Goal: Subscribe to service/newsletter

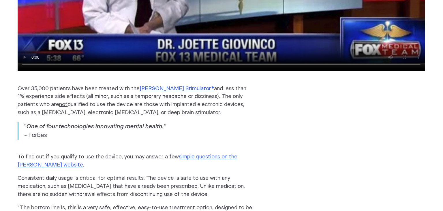
scroll to position [743, 0]
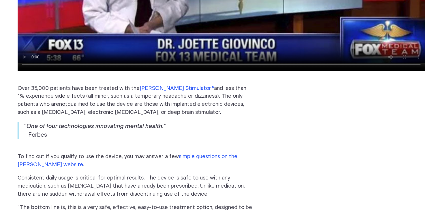
click at [186, 85] on link "Fisher Wallace Stimulator®" at bounding box center [177, 87] width 74 height 5
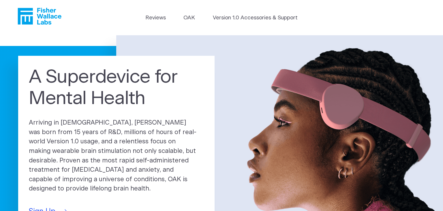
scroll to position [6, 0]
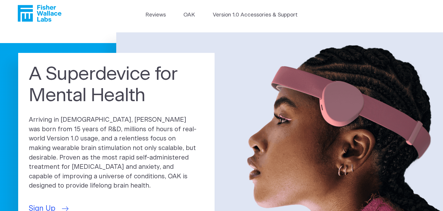
click at [53, 203] on span "Sign Up" at bounding box center [42, 208] width 27 height 11
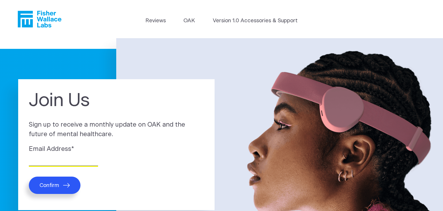
click at [35, 163] on input "Email Address *" at bounding box center [63, 161] width 69 height 9
type input "maryanncw5@yahoo.com"
click at [42, 184] on span "Confirm" at bounding box center [50, 185] width 20 height 7
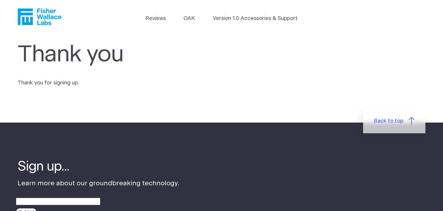
scroll to position [73, 0]
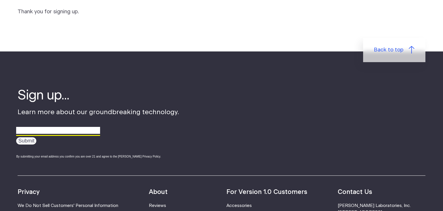
click at [72, 130] on input "email" at bounding box center [58, 130] width 84 height 9
type input "[EMAIL_ADDRESS][DOMAIN_NAME]"
click at [31, 144] on div "maryanncw5@yahoo.com Submit By submitting your email address you confirm you ar…" at bounding box center [97, 141] width 163 height 33
click at [30, 142] on input "Submit" at bounding box center [26, 140] width 20 height 7
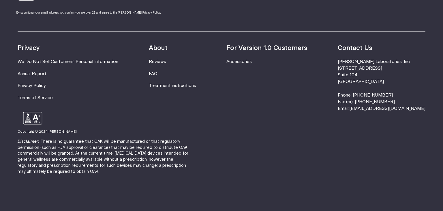
scroll to position [220, 0]
